Goal: Book appointment/travel/reservation

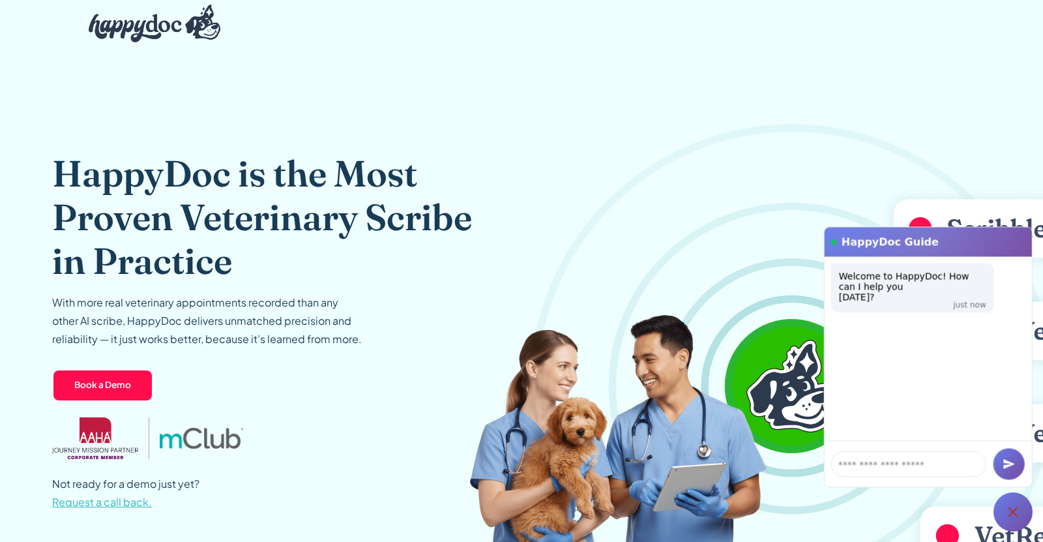
click at [161, 27] on img "home" at bounding box center [155, 24] width 132 height 38
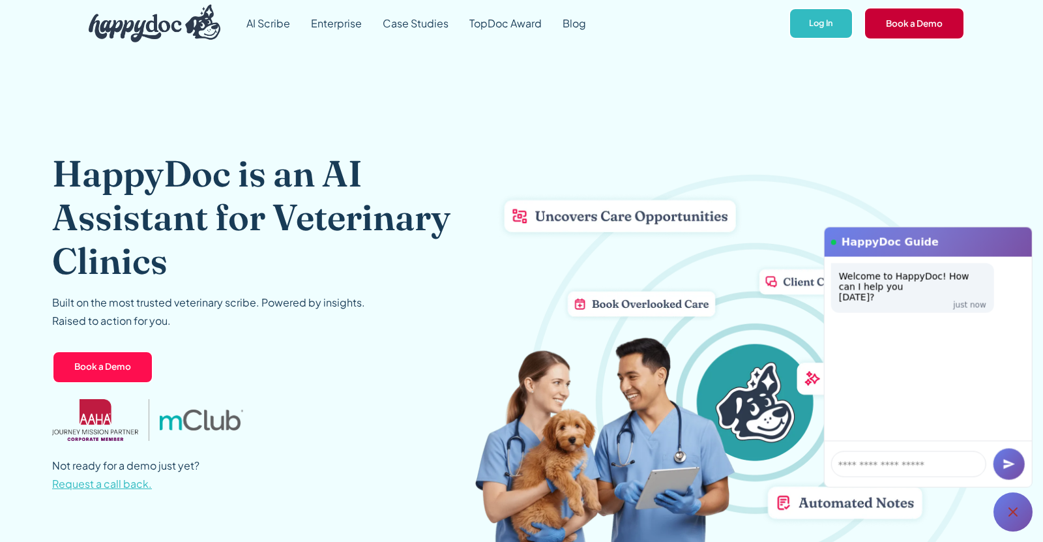
click at [923, 29] on link "Book a Demo" at bounding box center [914, 23] width 101 height 33
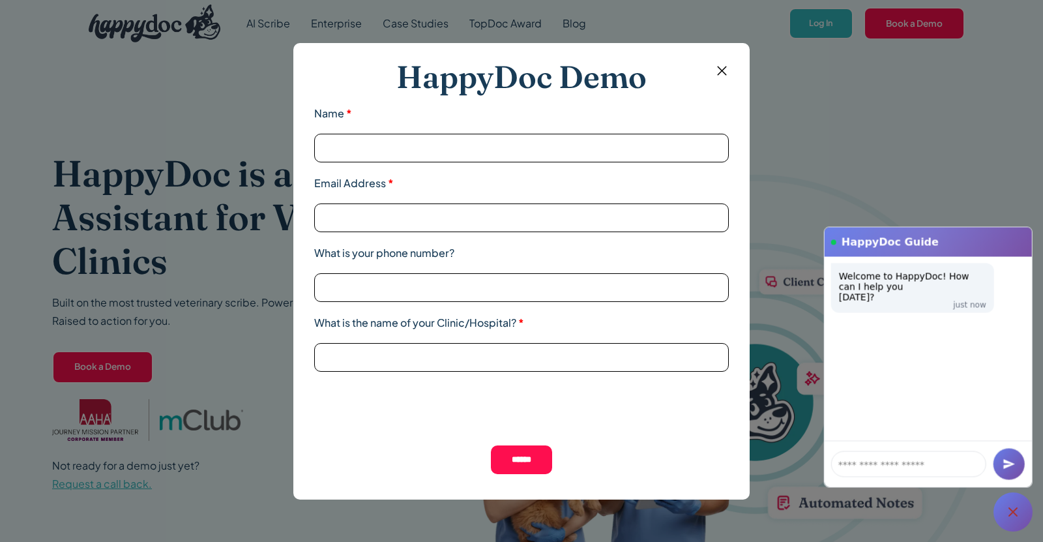
click at [718, 76] on img at bounding box center [722, 71] width 16 height 16
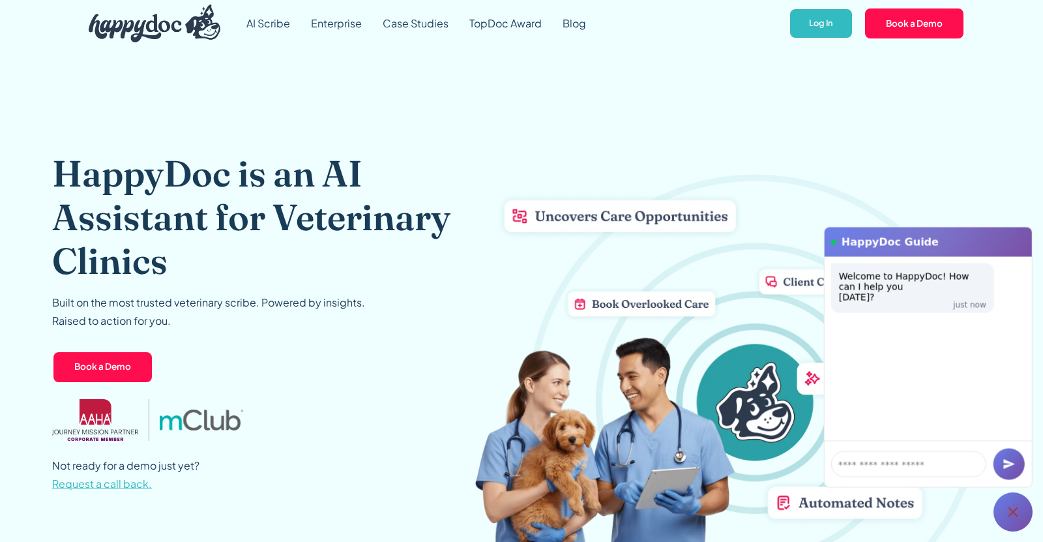
click at [115, 362] on link "Book a Demo" at bounding box center [102, 367] width 101 height 33
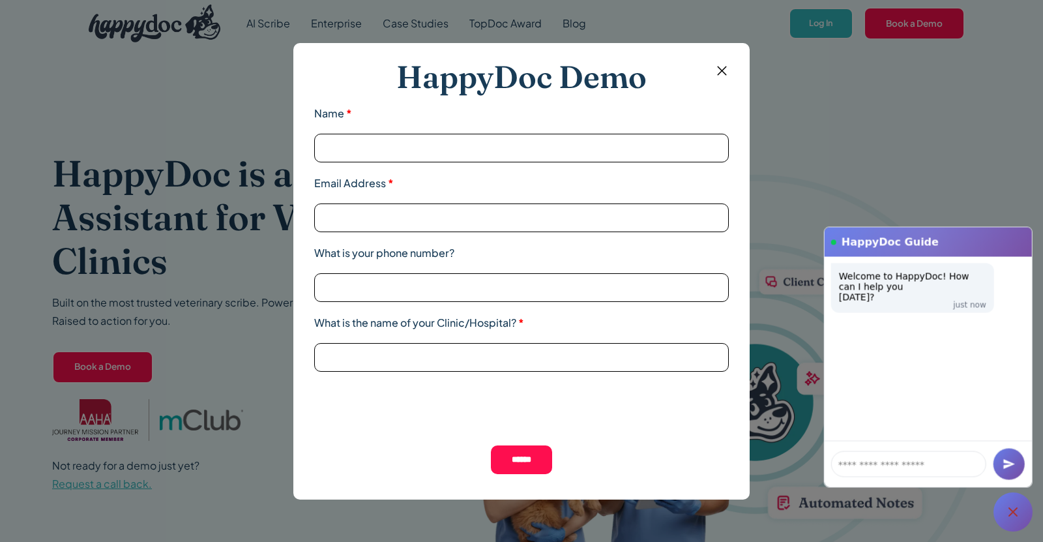
click at [715, 66] on img at bounding box center [722, 71] width 16 height 16
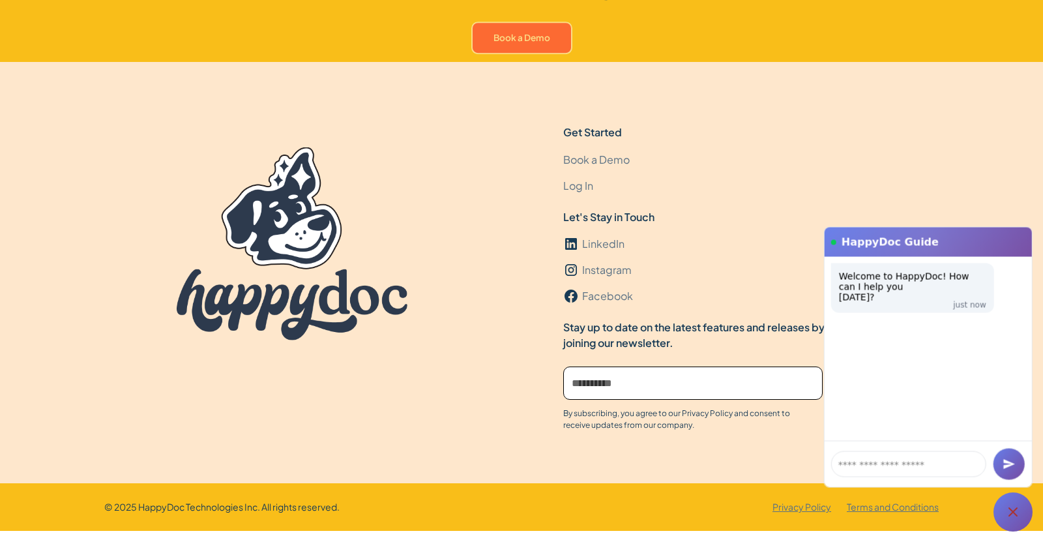
scroll to position [4020, 0]
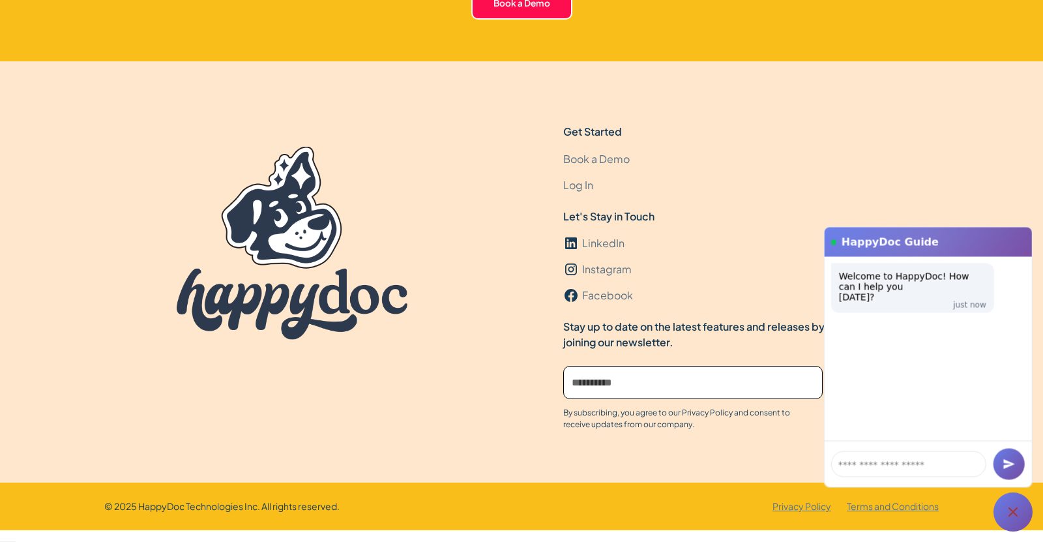
click at [602, 156] on link "Book a Demo" at bounding box center [596, 159] width 66 height 26
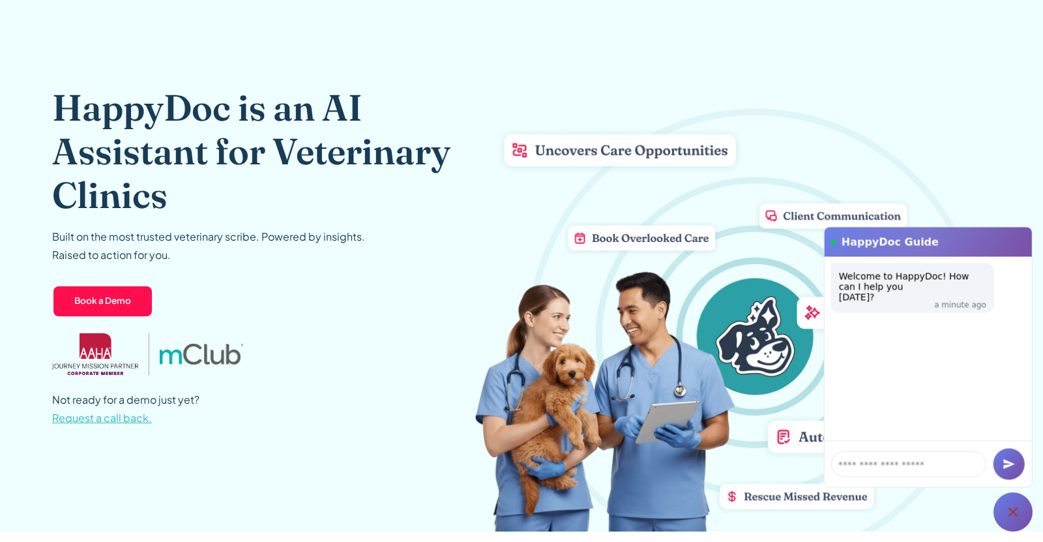
scroll to position [0, 0]
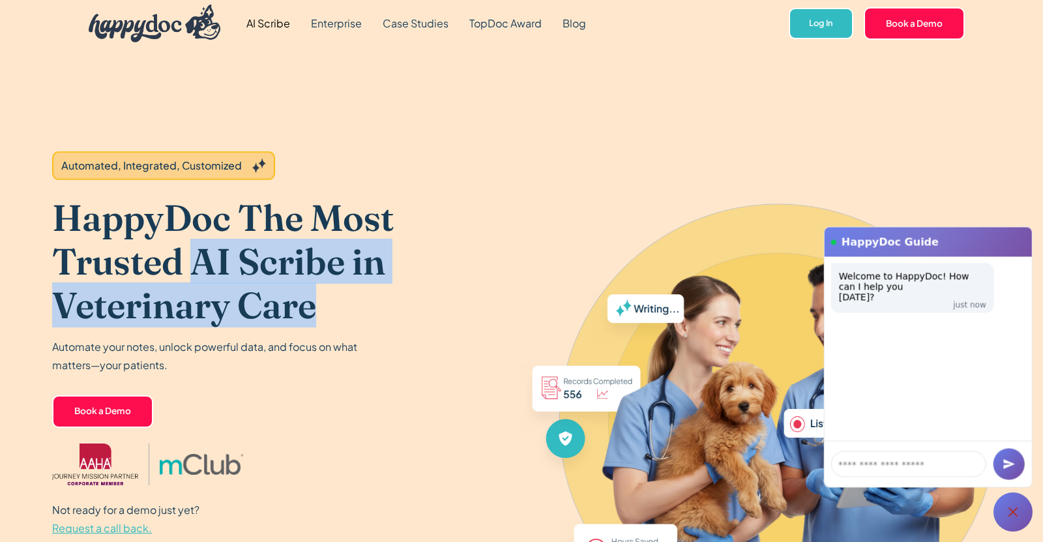
drag, startPoint x: 194, startPoint y: 261, endPoint x: 284, endPoint y: 297, distance: 96.8
click at [336, 303] on h1 "HappyDoc The Most Trusted AI Scribe in Veterinary Care" at bounding box center [263, 262] width 422 height 132
copy h1 "AI Scribe in Veterinary Care"
